Goal: Task Accomplishment & Management: Use online tool/utility

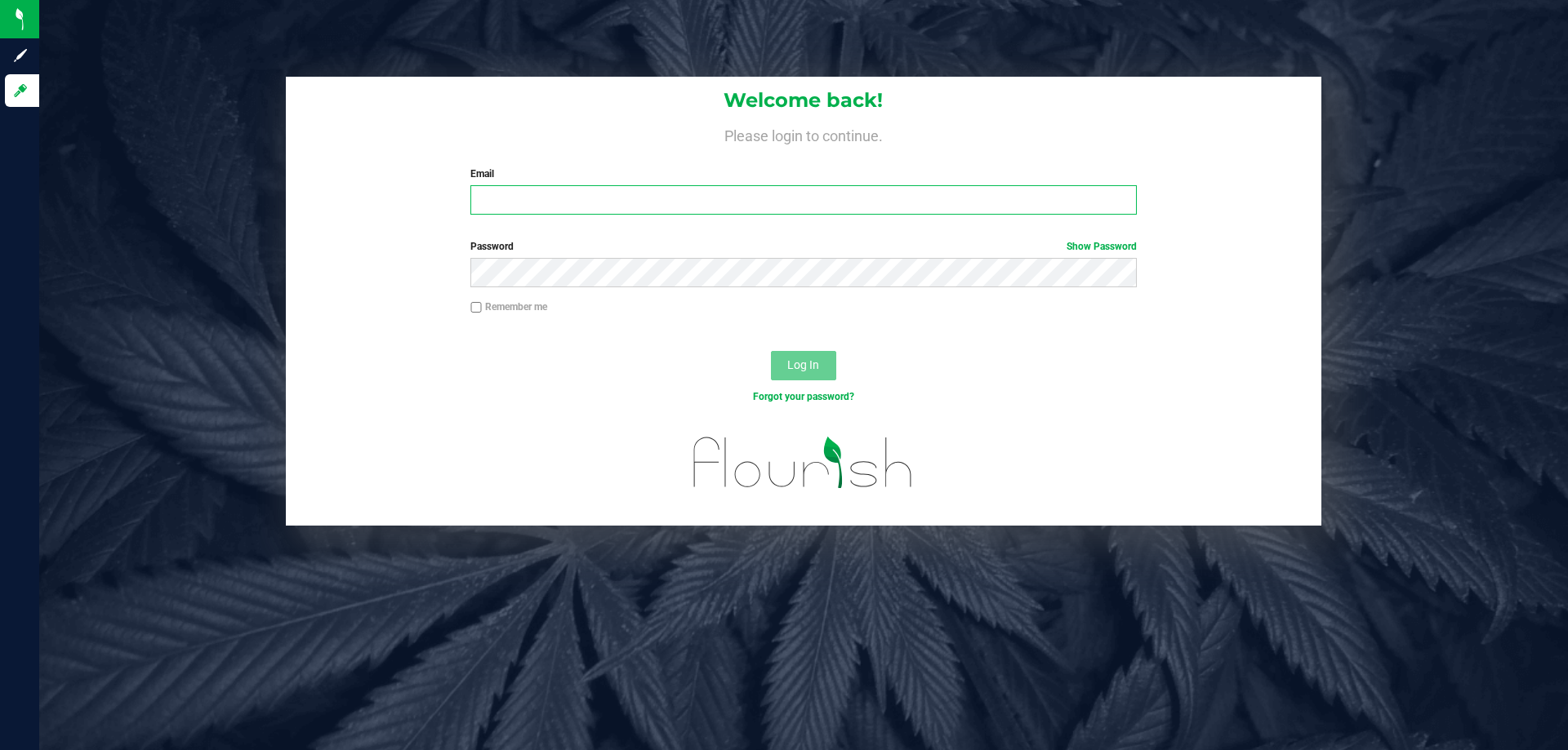
click at [538, 210] on input "Email" at bounding box center [803, 200] width 666 height 29
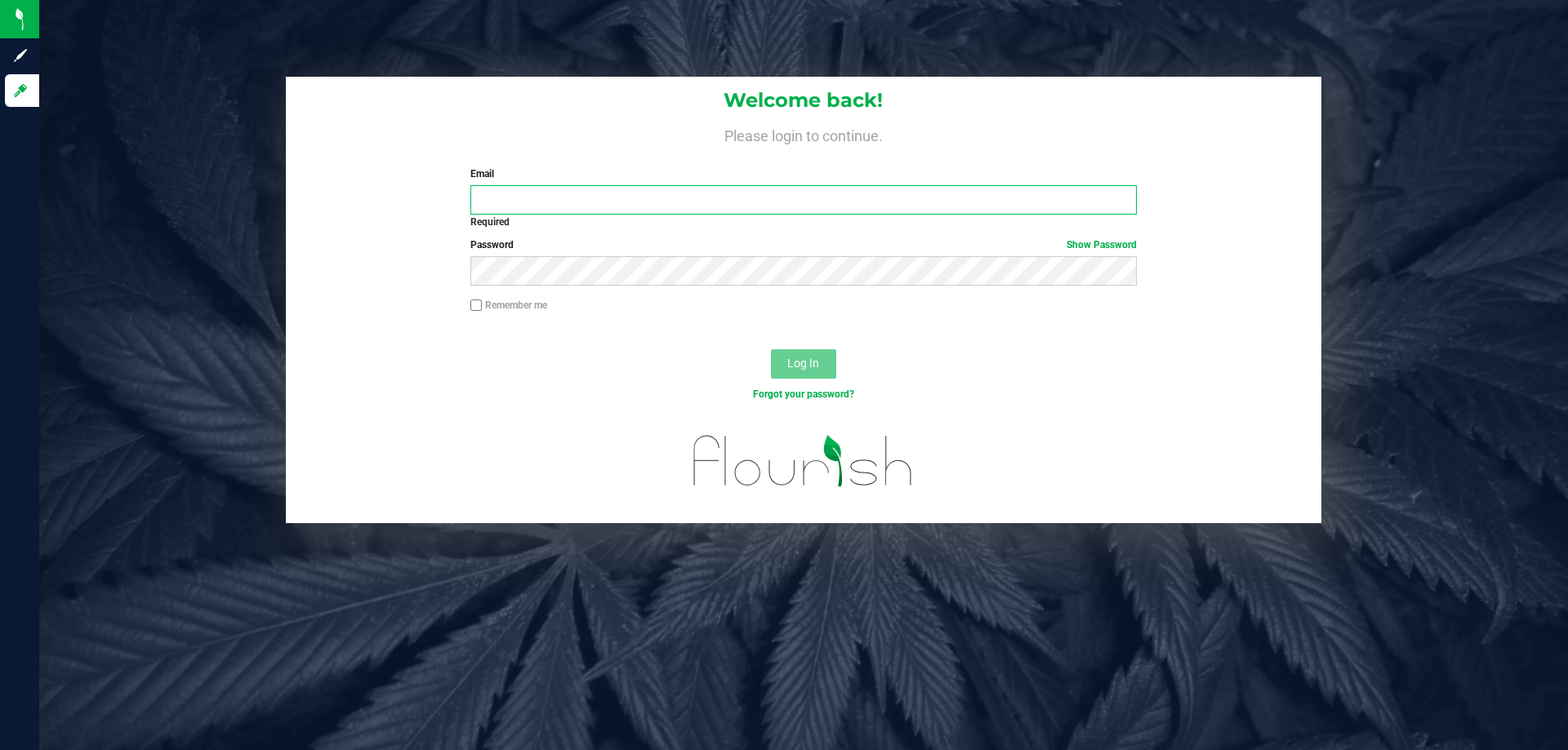
click at [560, 192] on input "Email" at bounding box center [803, 200] width 666 height 29
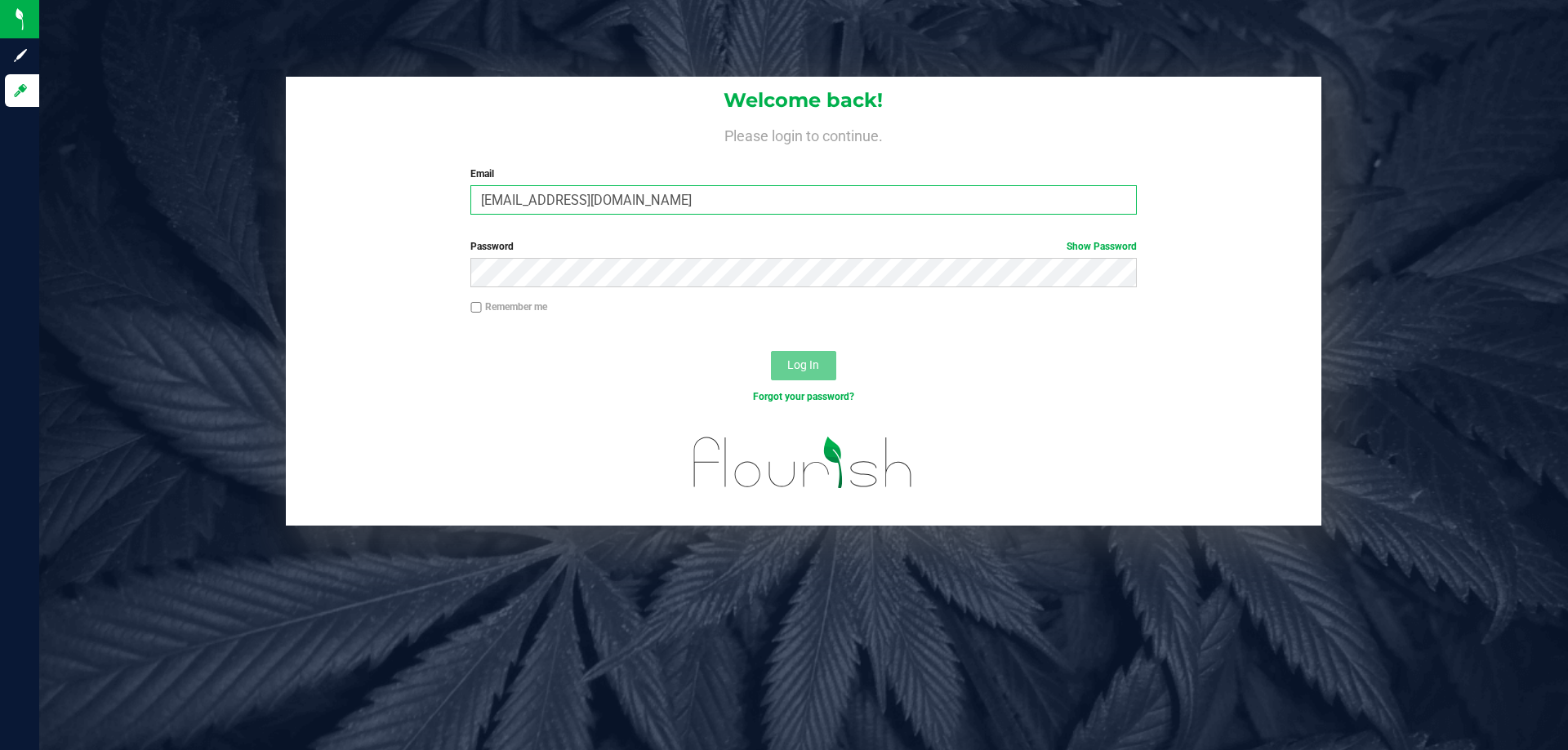
type input "[EMAIL_ADDRESS][DOMAIN_NAME]"
click at [798, 359] on span "Log In" at bounding box center [803, 365] width 32 height 13
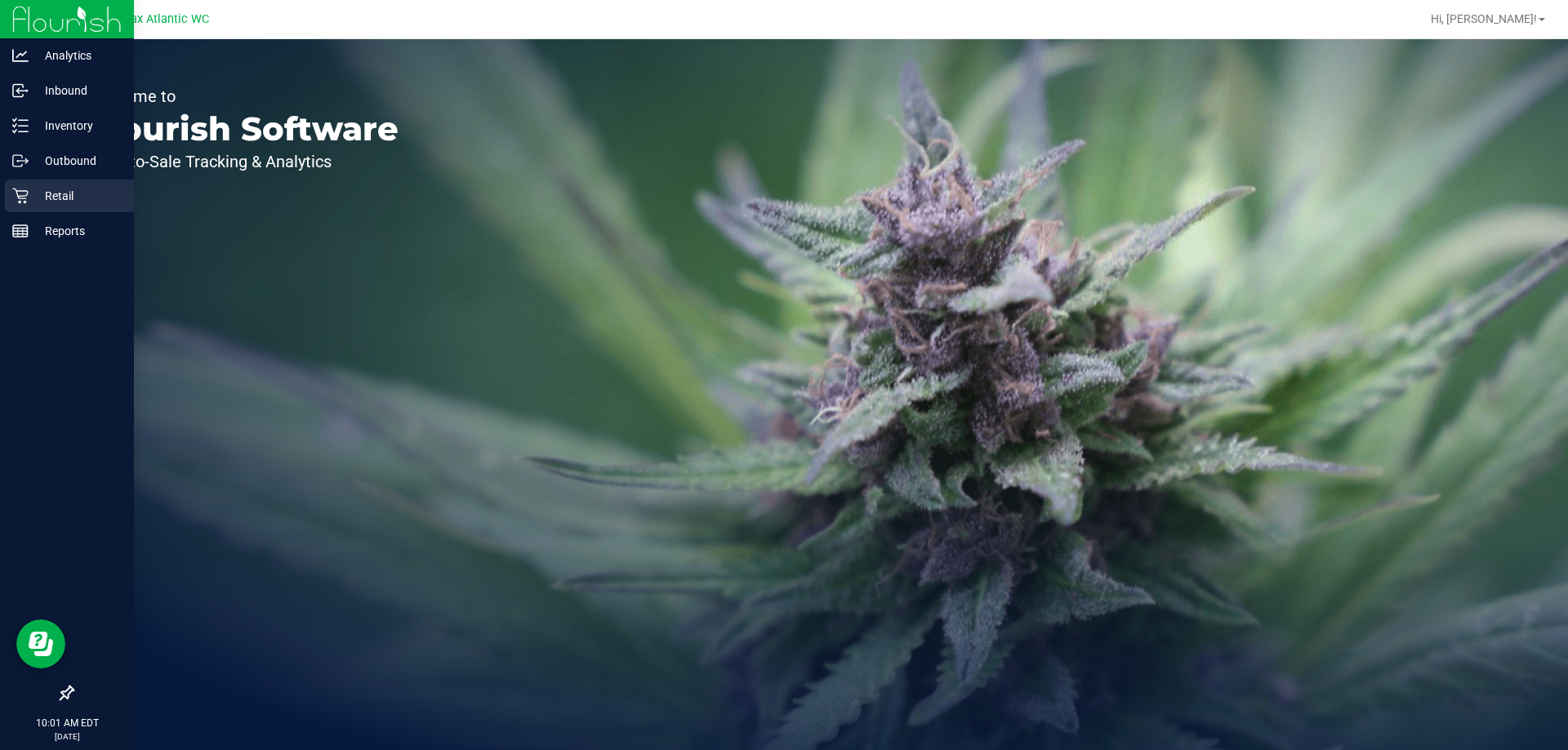
click at [58, 195] on p "Retail" at bounding box center [78, 196] width 98 height 20
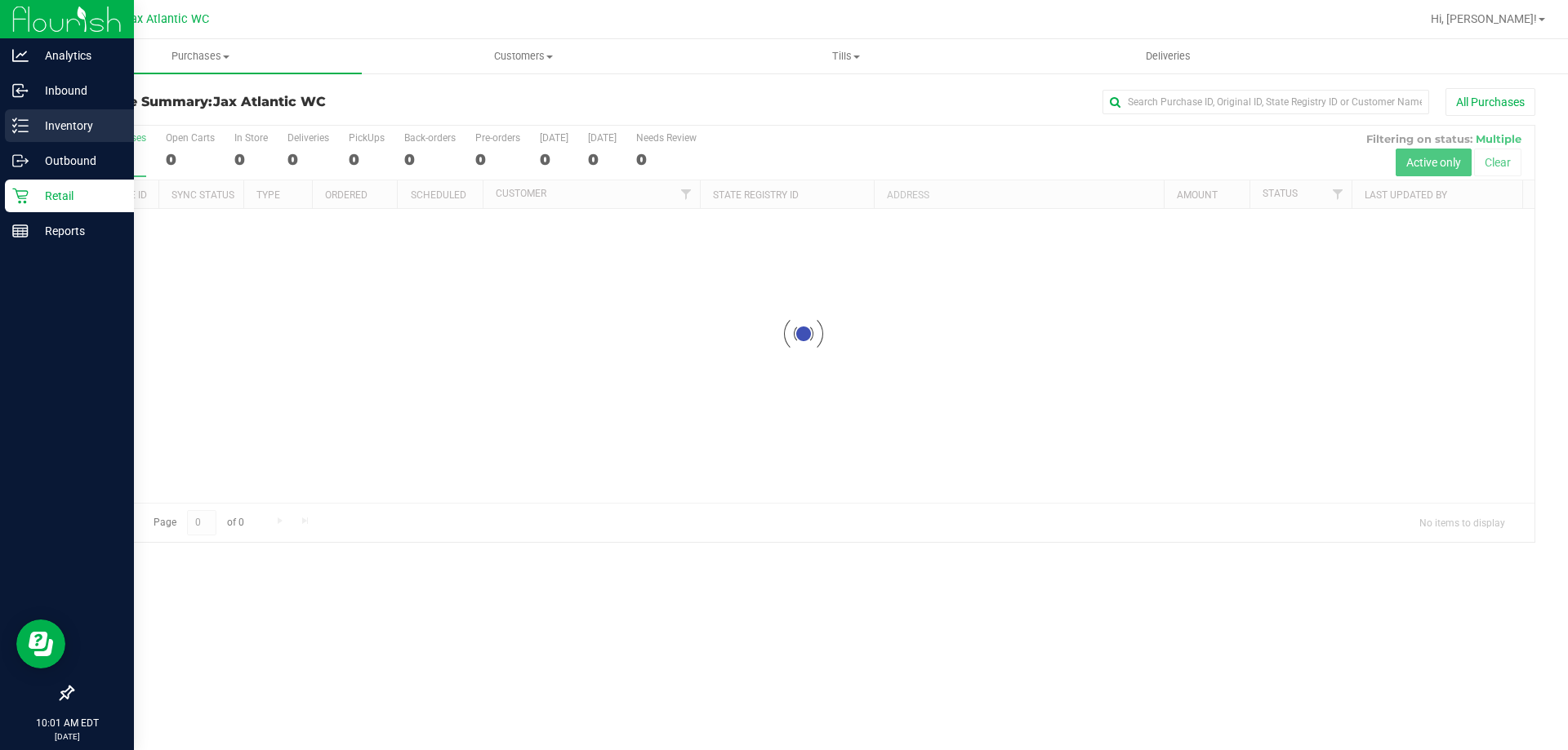
click at [72, 126] on p "Inventory" at bounding box center [78, 126] width 98 height 20
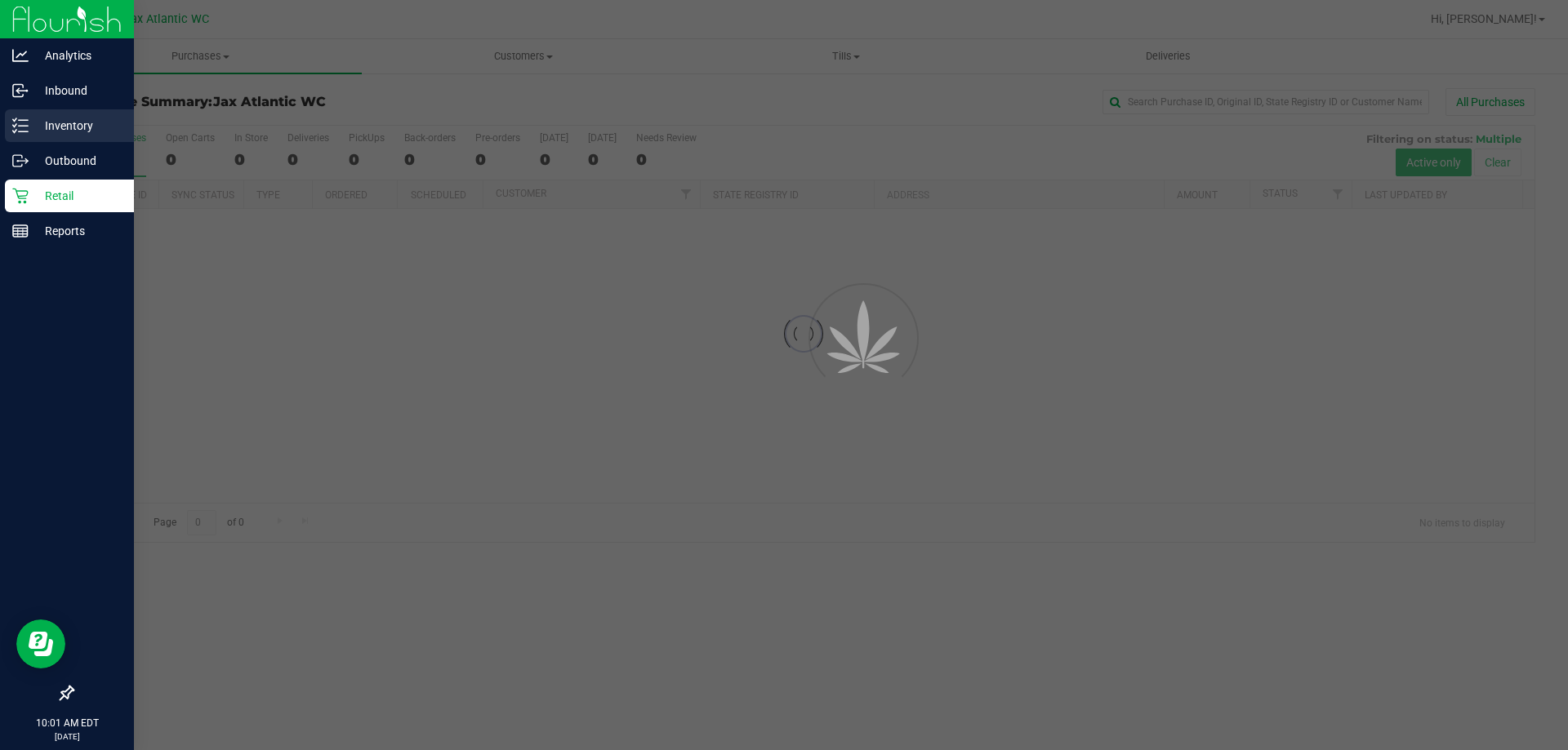
click at [73, 126] on p "Inventory" at bounding box center [78, 126] width 98 height 20
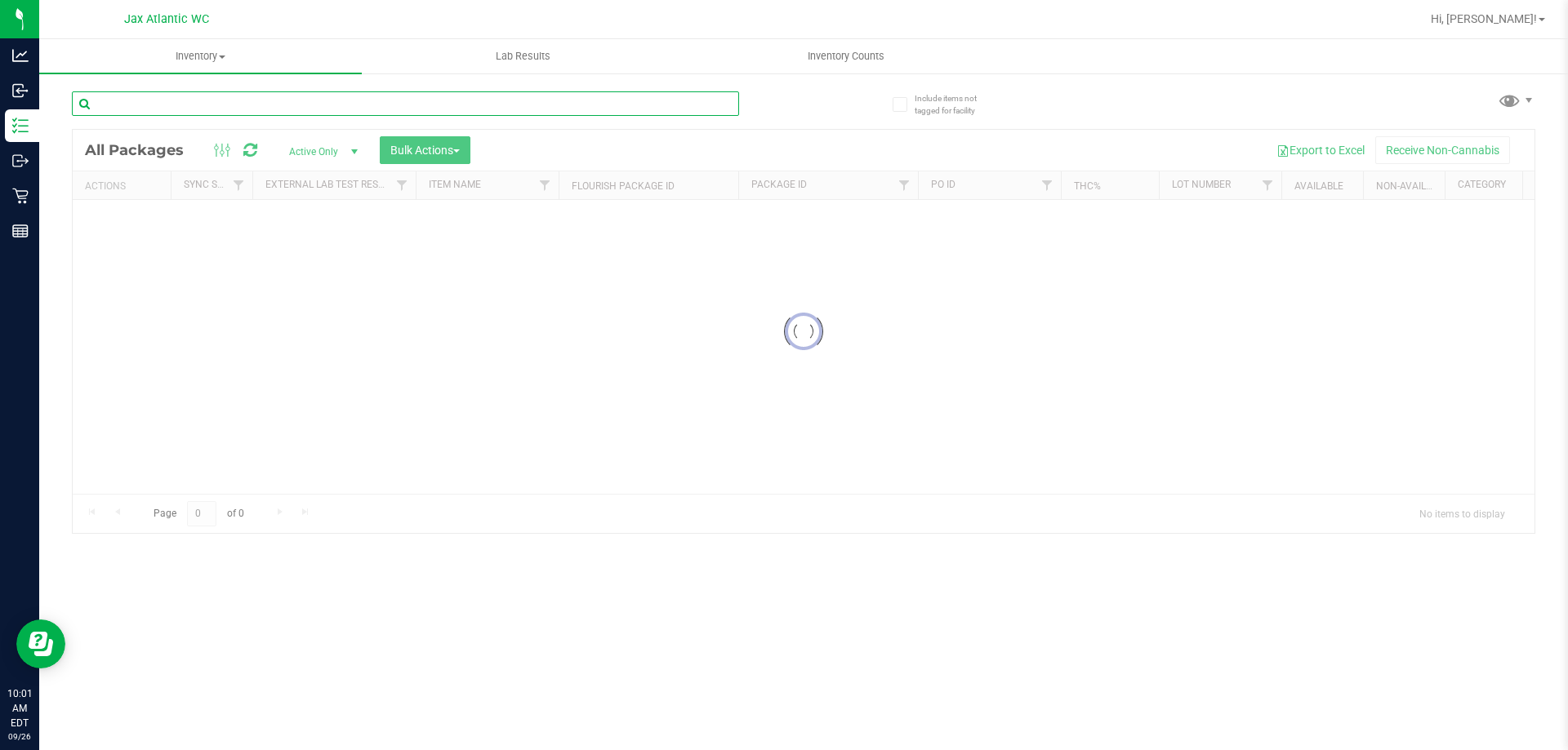
click at [166, 109] on input "text" at bounding box center [406, 104] width 668 height 25
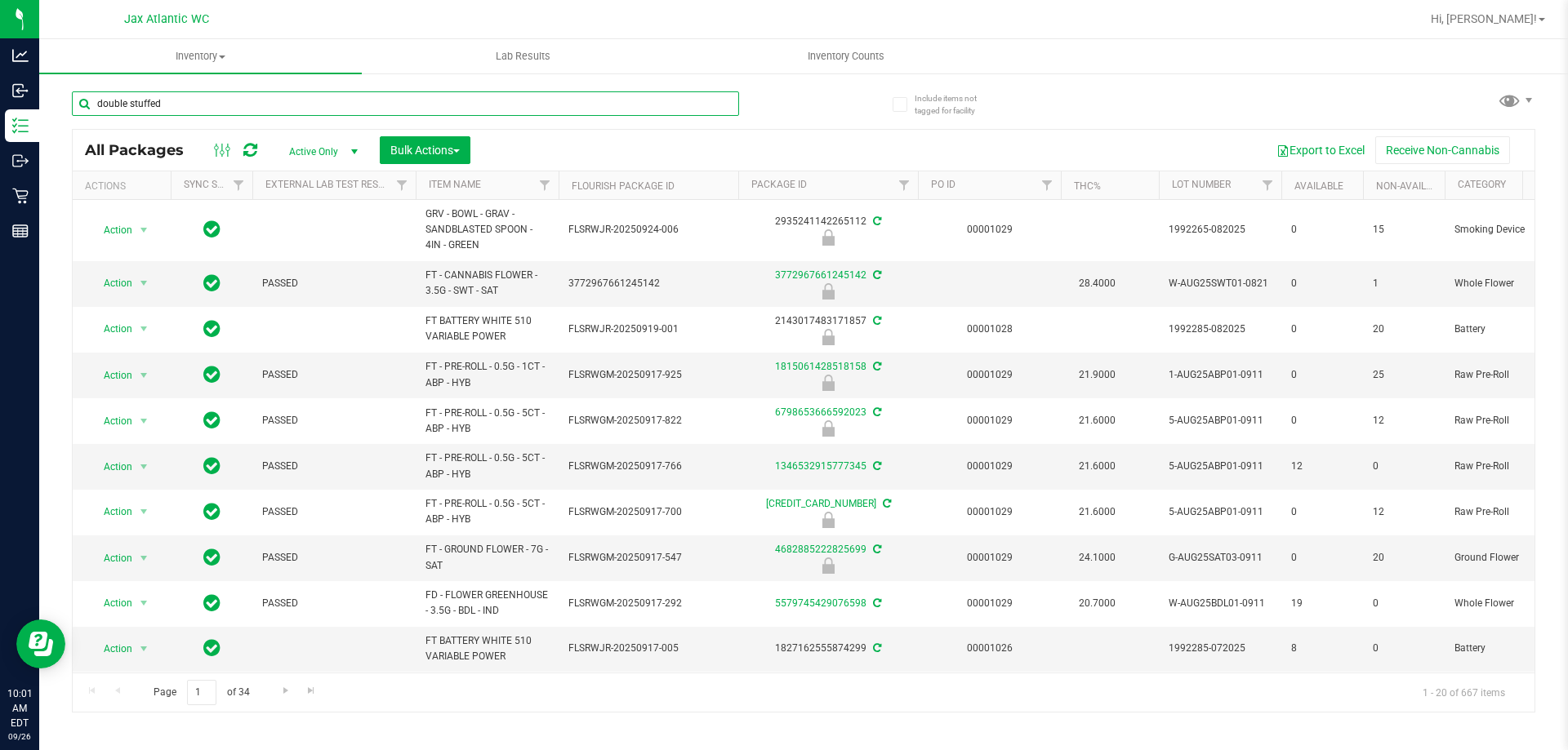
type input "double stuffed"
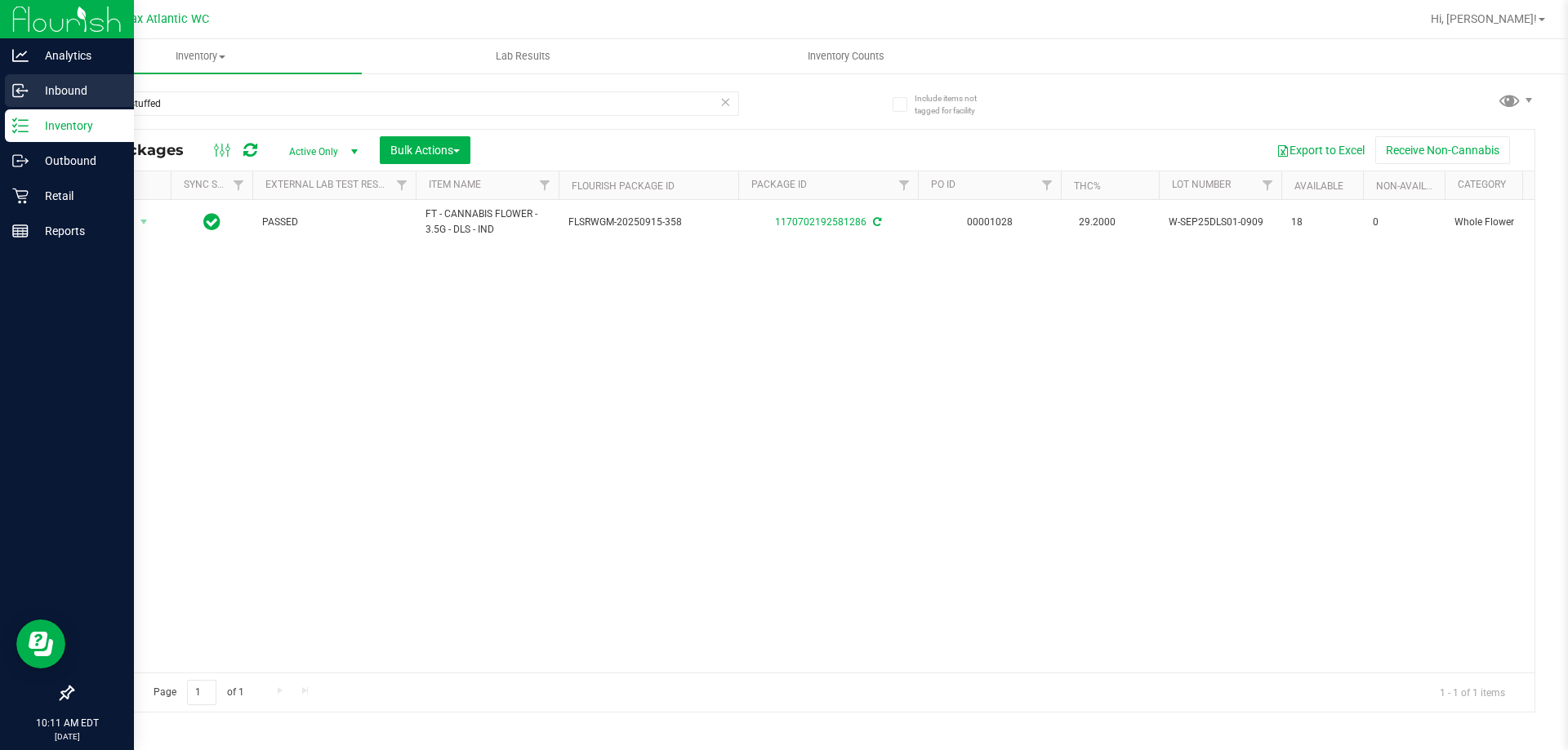
click at [36, 89] on p "Inbound" at bounding box center [78, 91] width 98 height 20
